Goal: Transaction & Acquisition: Purchase product/service

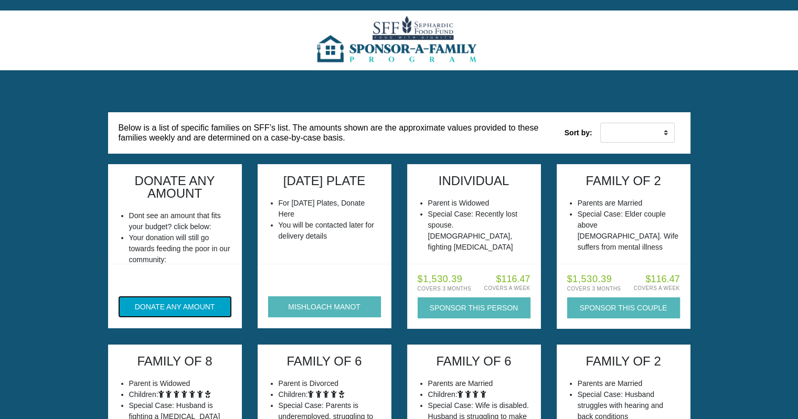
click at [191, 313] on button "DONATE ANY AMOUNT" at bounding box center [175, 306] width 113 height 21
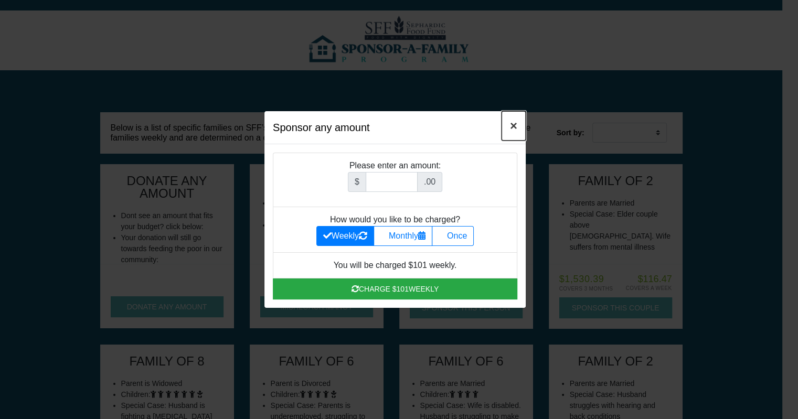
click at [506, 130] on button "×" at bounding box center [513, 125] width 24 height 29
